Goal: Entertainment & Leisure: Consume media (video, audio)

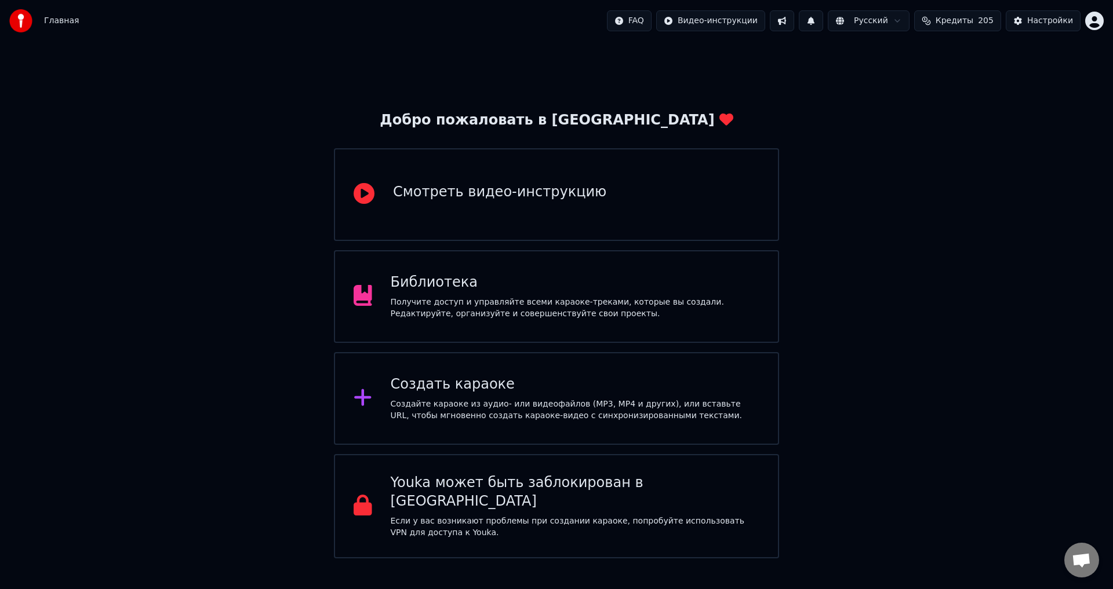
click at [570, 298] on div "Получите доступ и управляйте всеми караоке-треками, которые вы создали. Редакти…" at bounding box center [575, 308] width 369 height 23
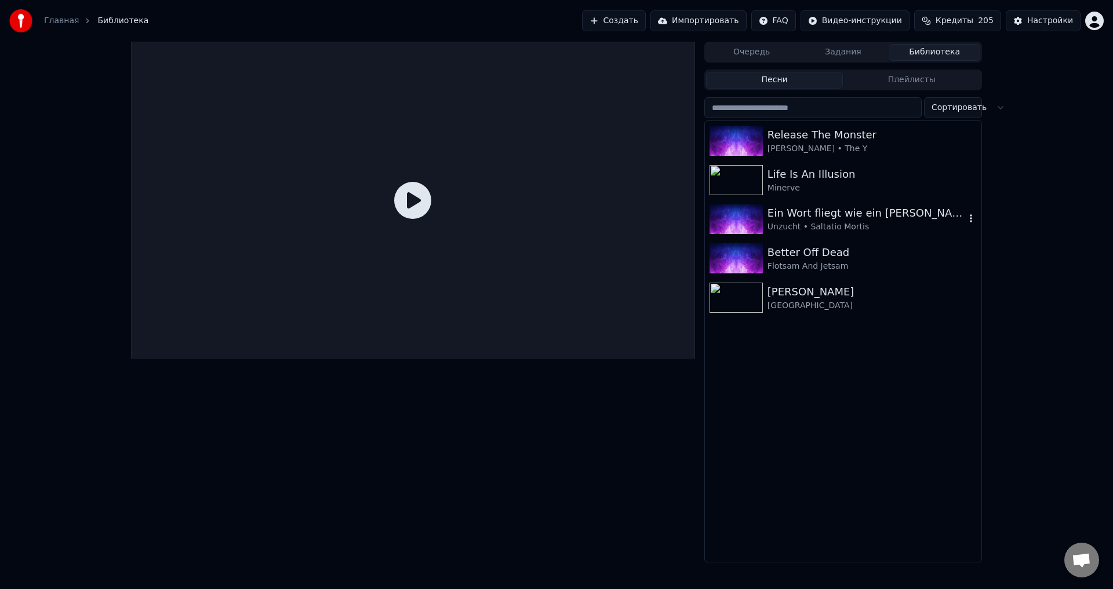
click at [929, 216] on div "Ein Wort fliegt wie ein [PERSON_NAME]" at bounding box center [866, 213] width 198 height 16
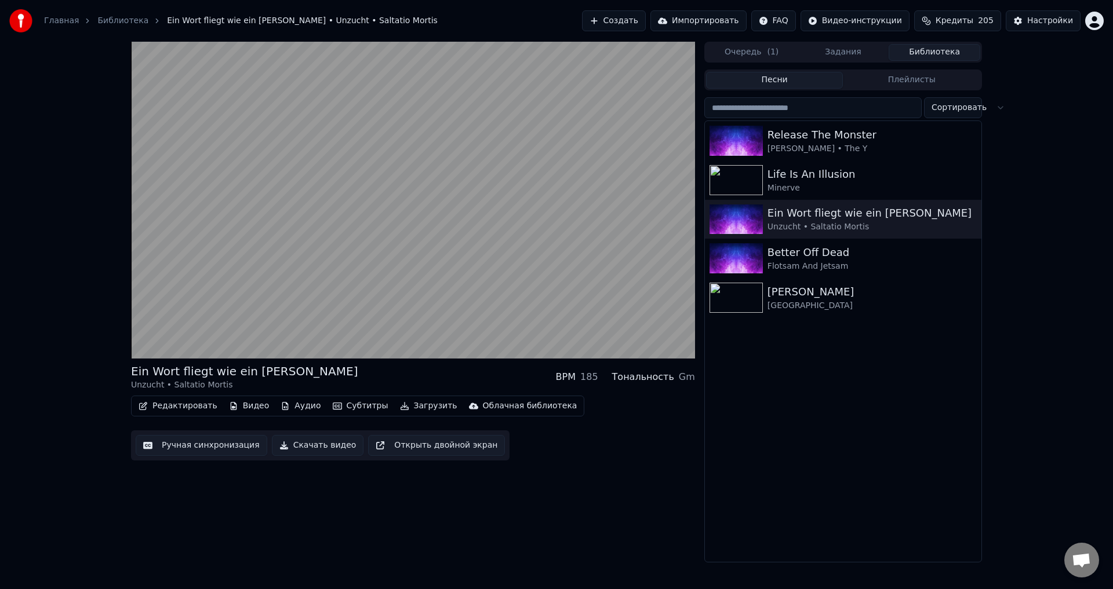
click at [1055, 421] on div "Ein Wort fliegt wie ein [PERSON_NAME] Unzucht • Saltatio Mortis BPM 185 Тональн…" at bounding box center [556, 302] width 1113 height 521
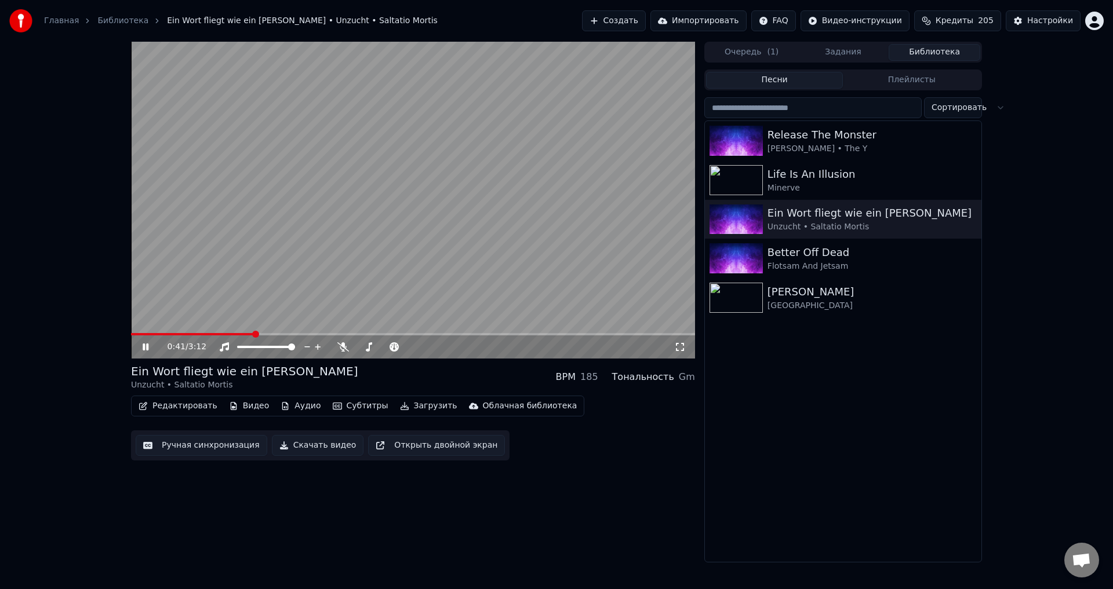
click at [147, 349] on icon at bounding box center [146, 347] width 6 height 7
click at [178, 407] on button "Редактировать" at bounding box center [178, 406] width 88 height 16
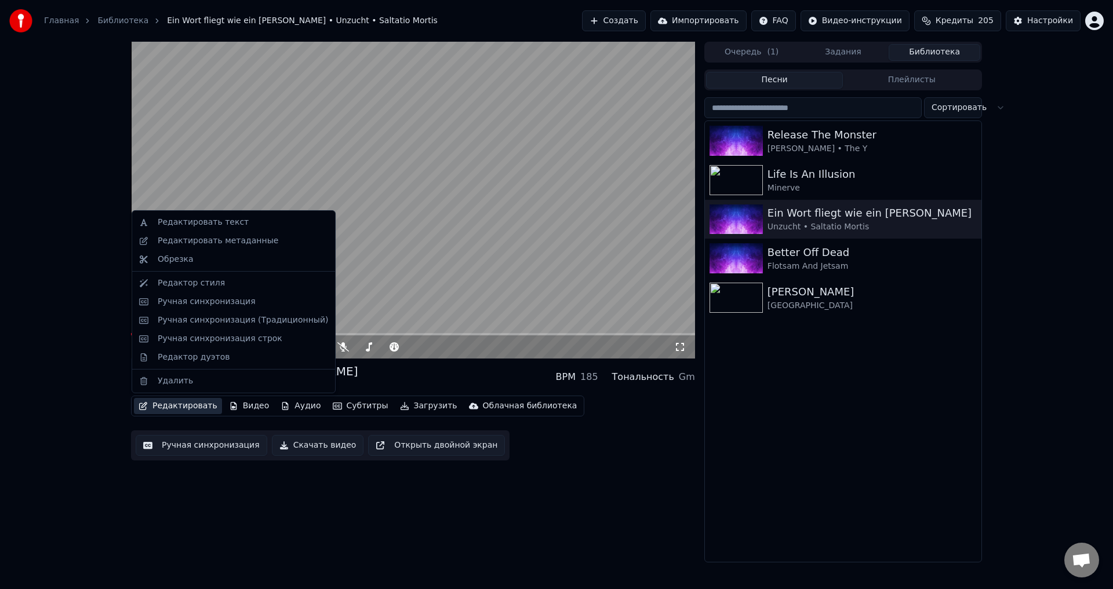
click at [313, 505] on div "0:41 / 3:12 Ein Wort fliegt wie ein [PERSON_NAME] Unzucht • Saltatio Mortis BPM…" at bounding box center [413, 302] width 564 height 521
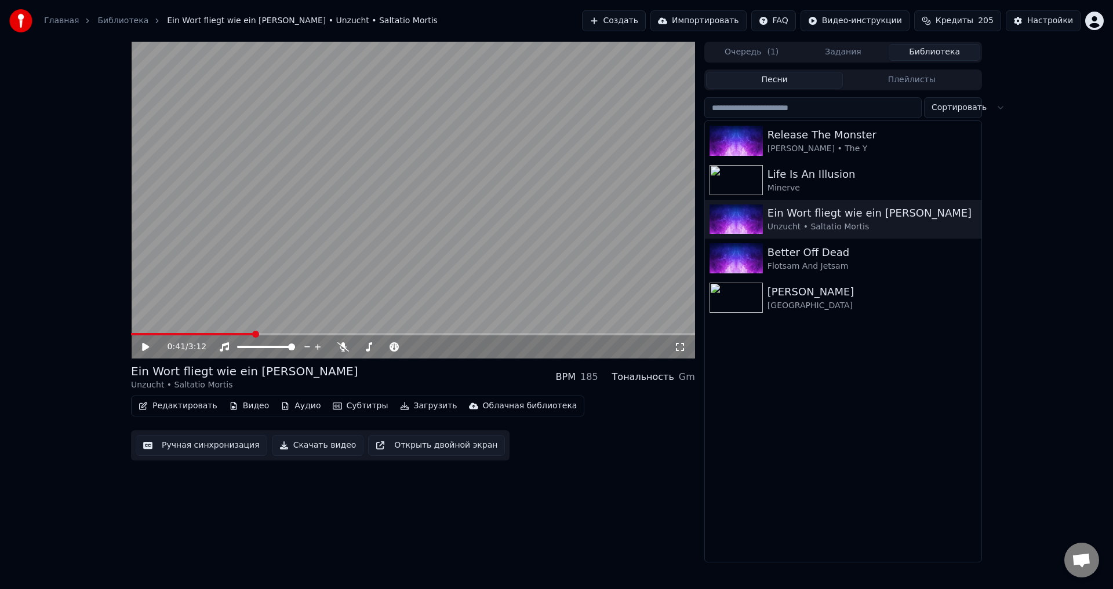
click at [287, 404] on button "Аудио" at bounding box center [300, 406] width 49 height 16
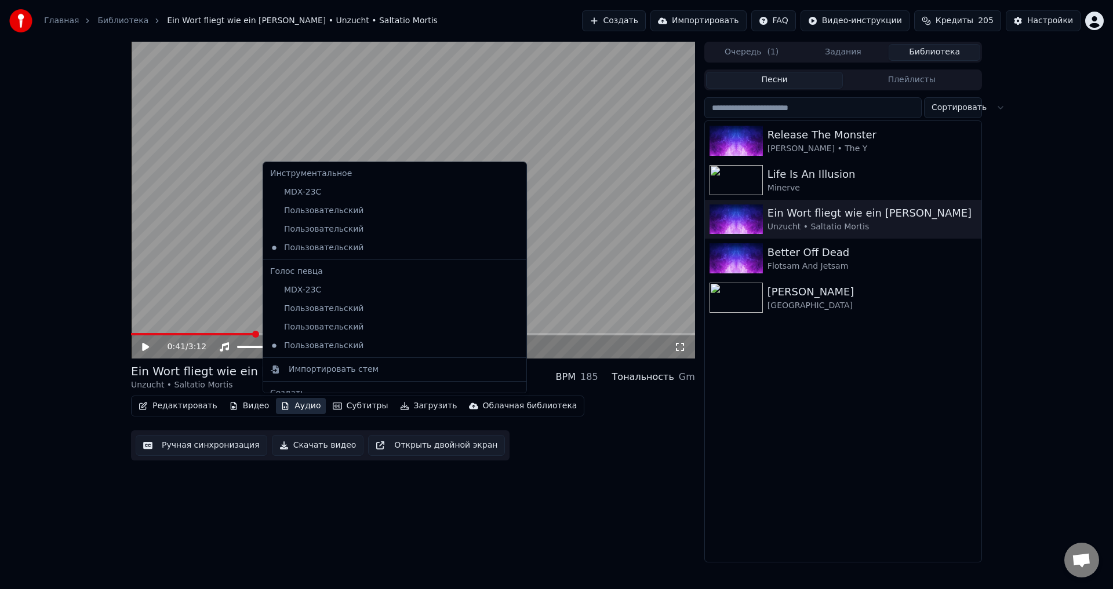
click at [290, 403] on button "Аудио" at bounding box center [300, 406] width 49 height 16
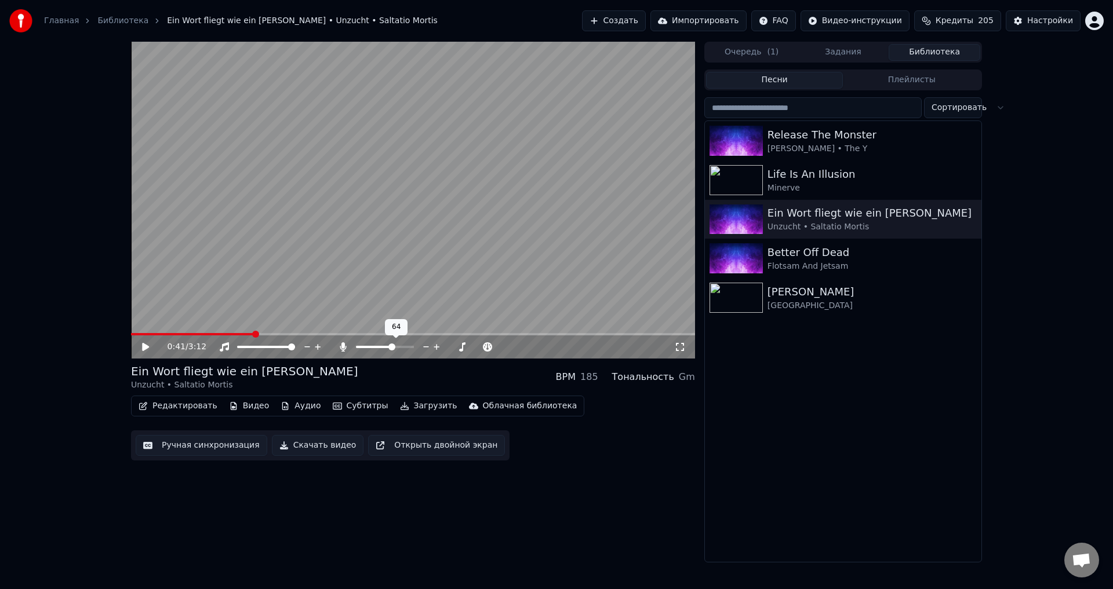
click at [393, 349] on span at bounding box center [391, 347] width 7 height 7
click at [147, 346] on icon at bounding box center [145, 347] width 7 height 8
click at [147, 344] on icon at bounding box center [153, 346] width 27 height 9
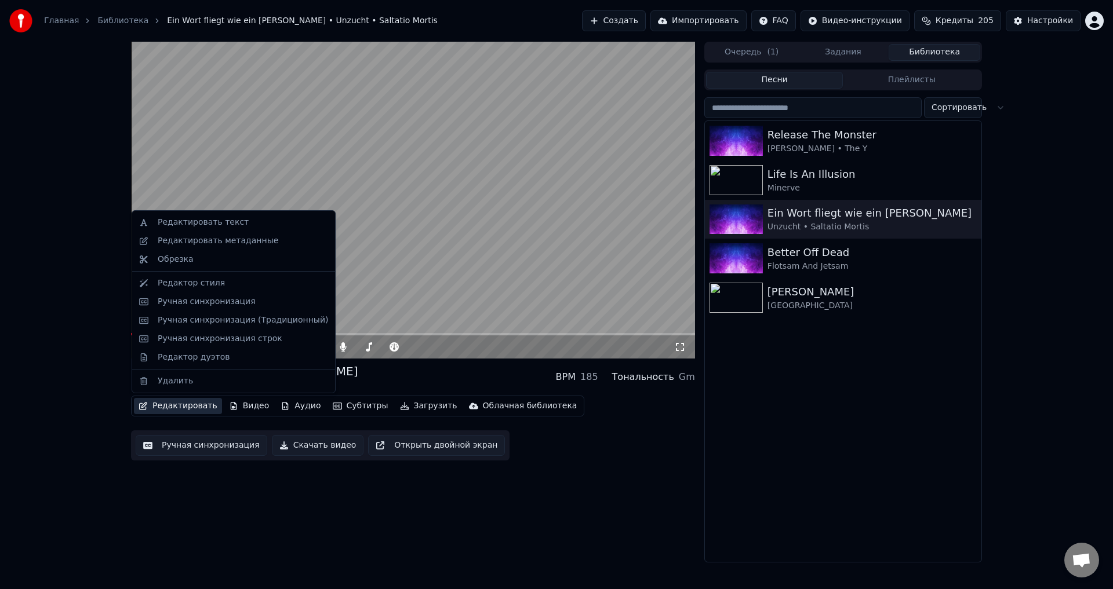
click at [184, 407] on button "Редактировать" at bounding box center [178, 406] width 88 height 16
